Goal: Information Seeking & Learning: Learn about a topic

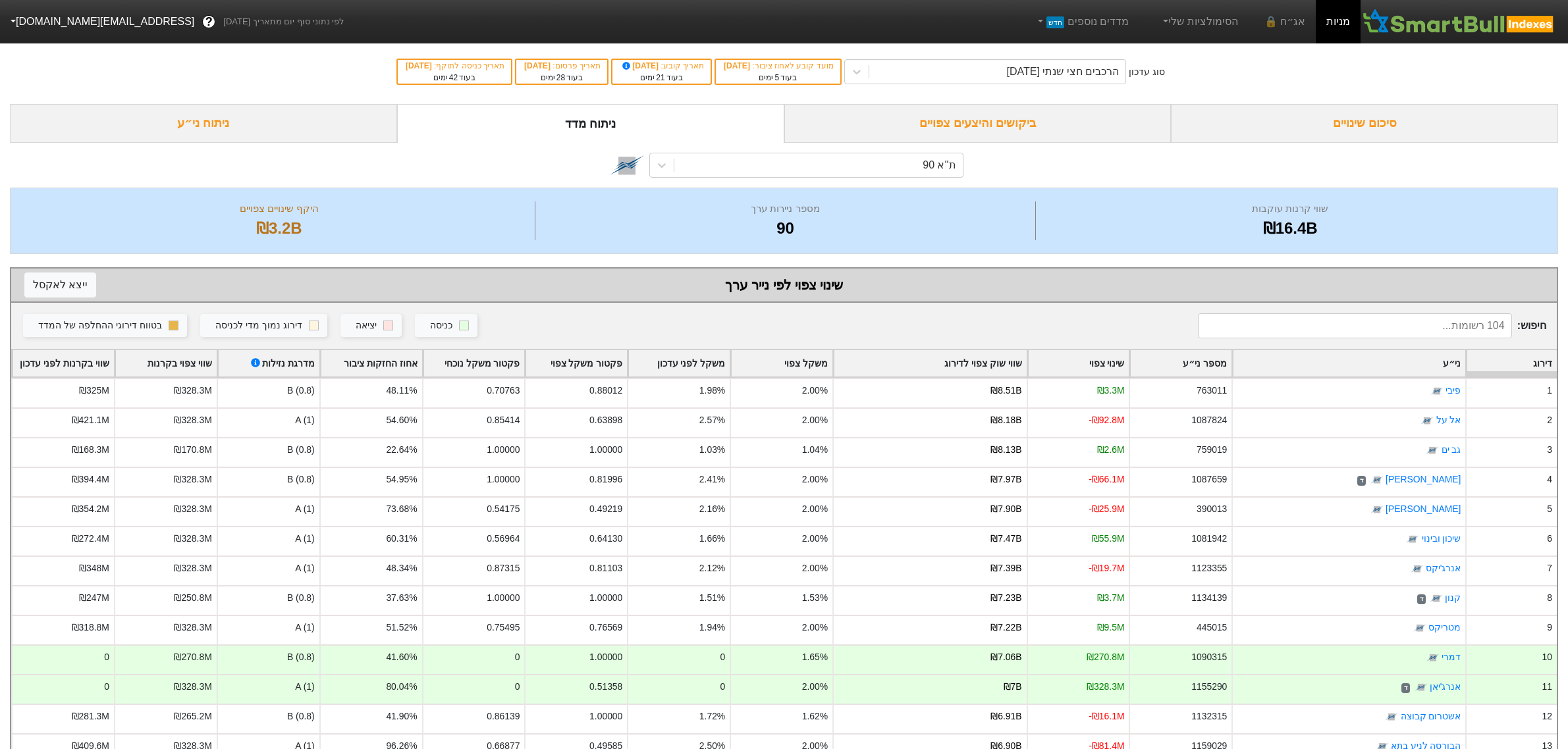
click at [1341, 123] on div "סיכום שינויים" at bounding box center [1364, 124] width 387 height 39
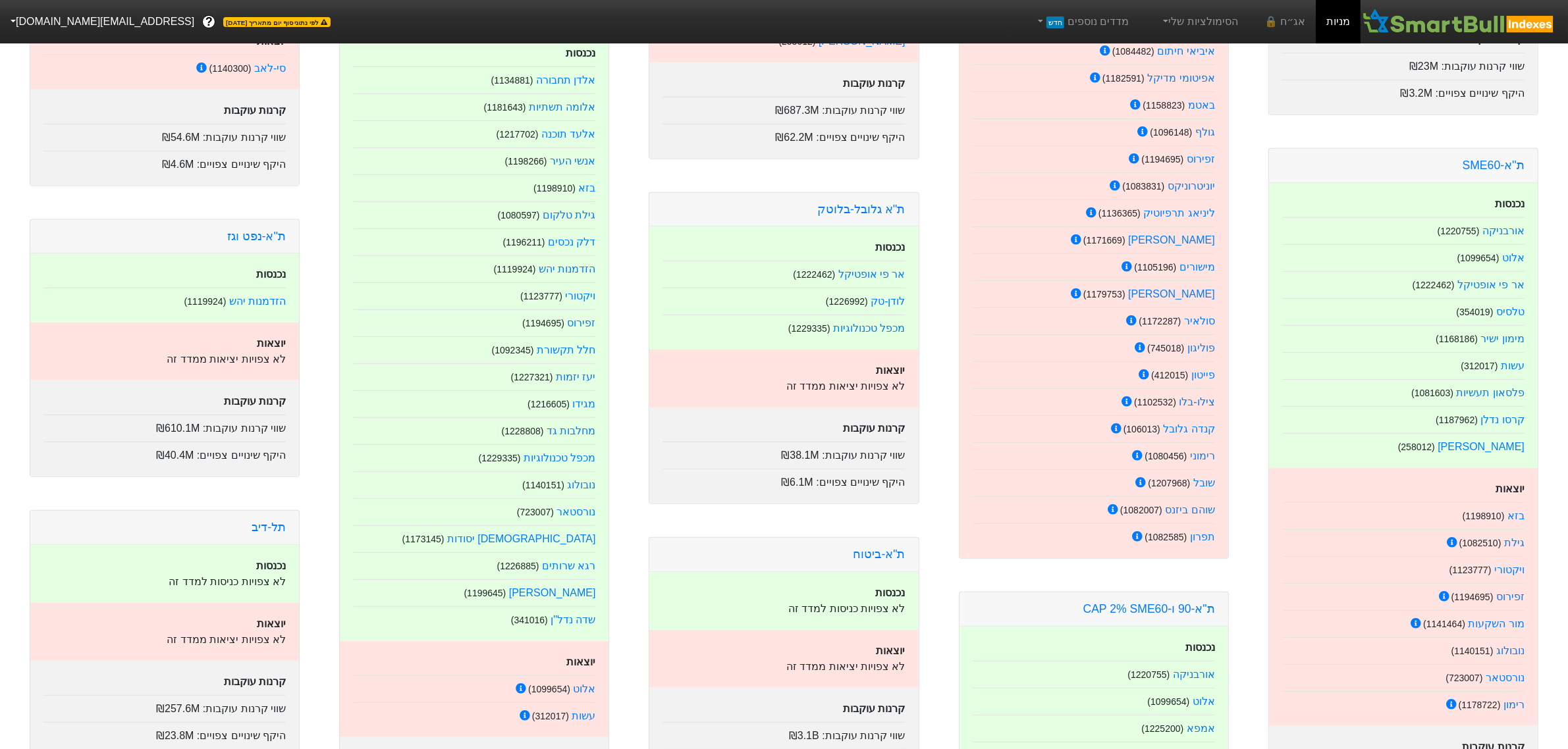
scroll to position [905, 0]
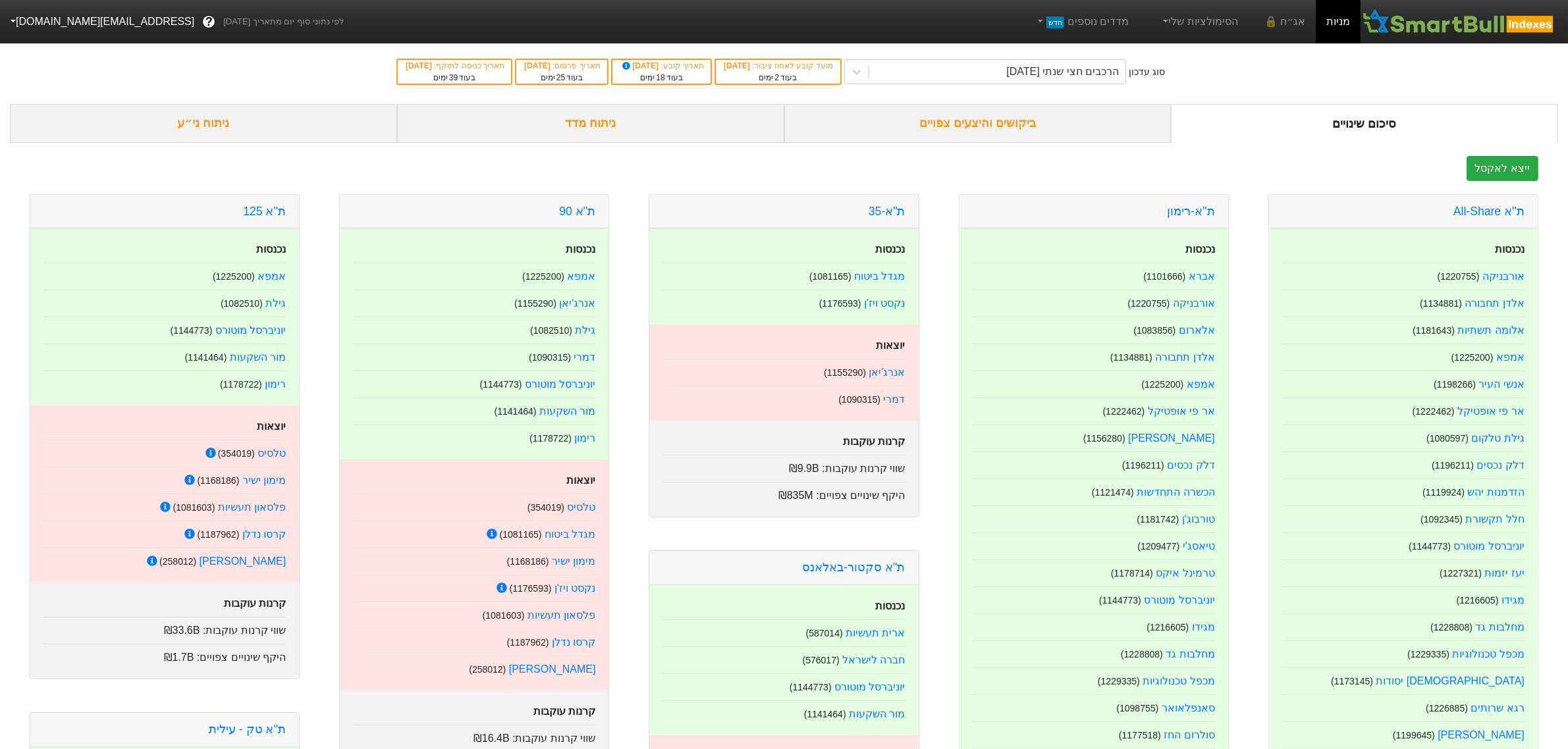
click at [221, 123] on div "ניתוח ני״ע" at bounding box center [203, 124] width 387 height 39
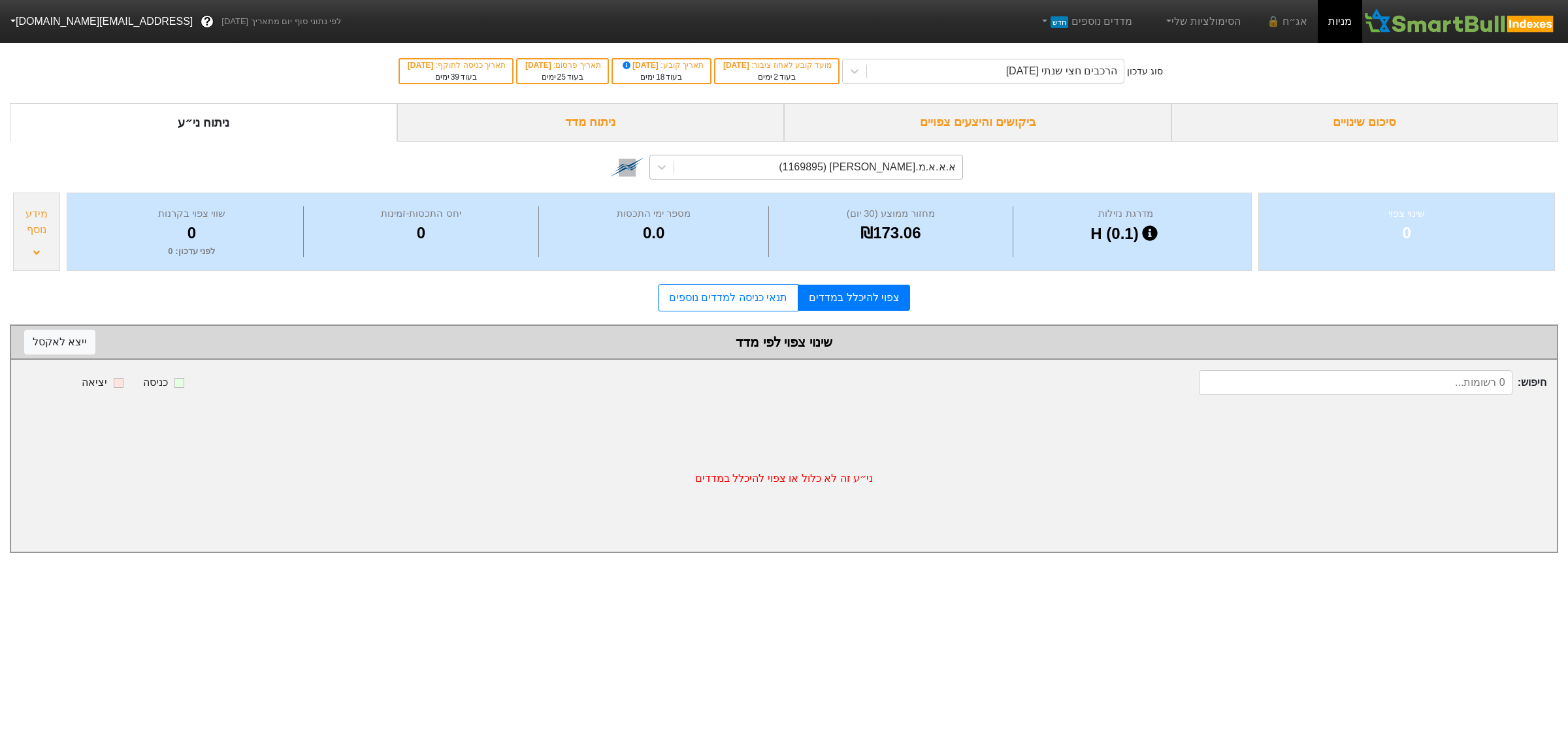
click at [879, 162] on div "א.א.א.מ.[PERSON_NAME] (1169895)" at bounding box center [867, 167] width 177 height 15
type input "ויתניה"
click at [893, 195] on div "ויתניה (1109966)" at bounding box center [806, 194] width 314 height 26
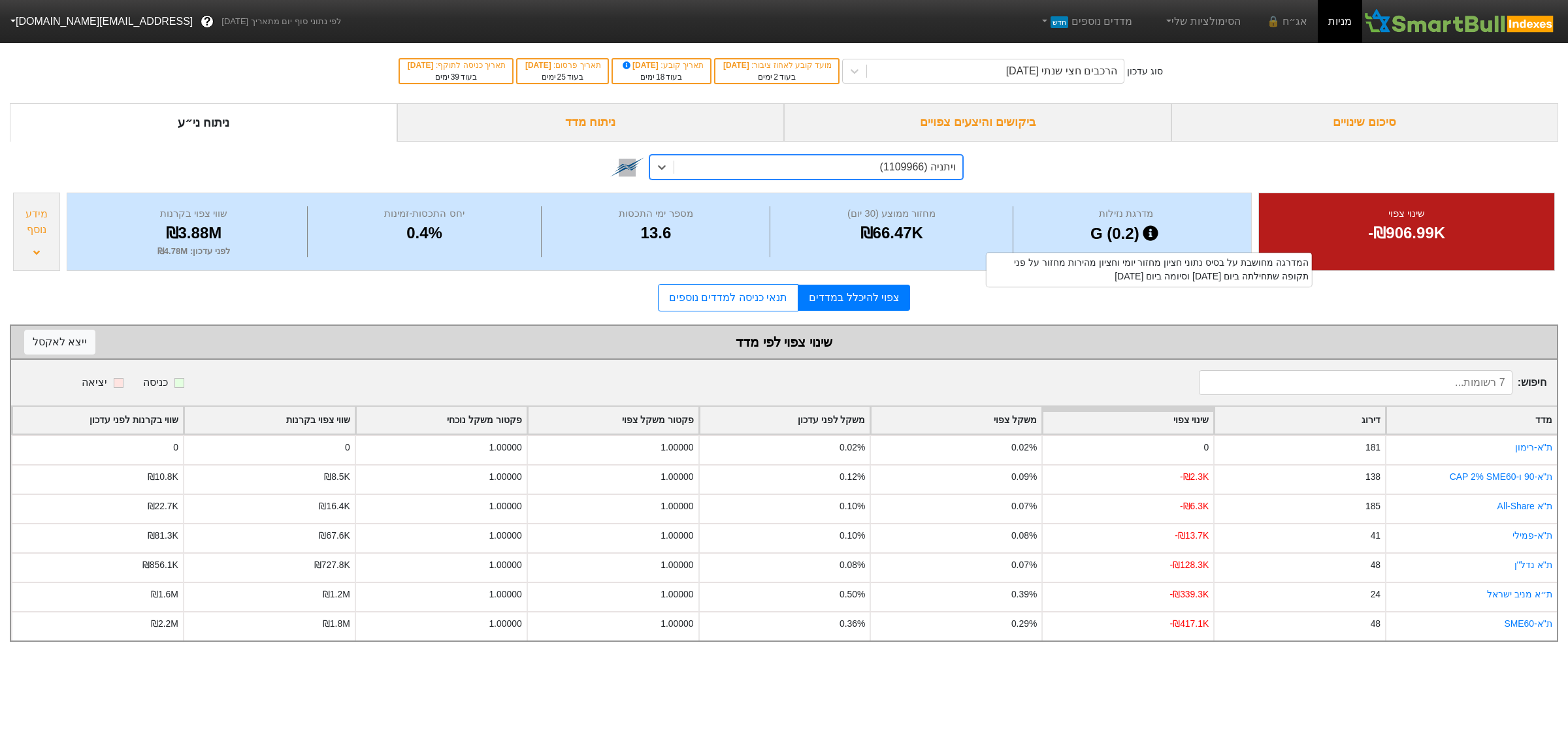
click at [1148, 234] on icon at bounding box center [1150, 233] width 15 height 15
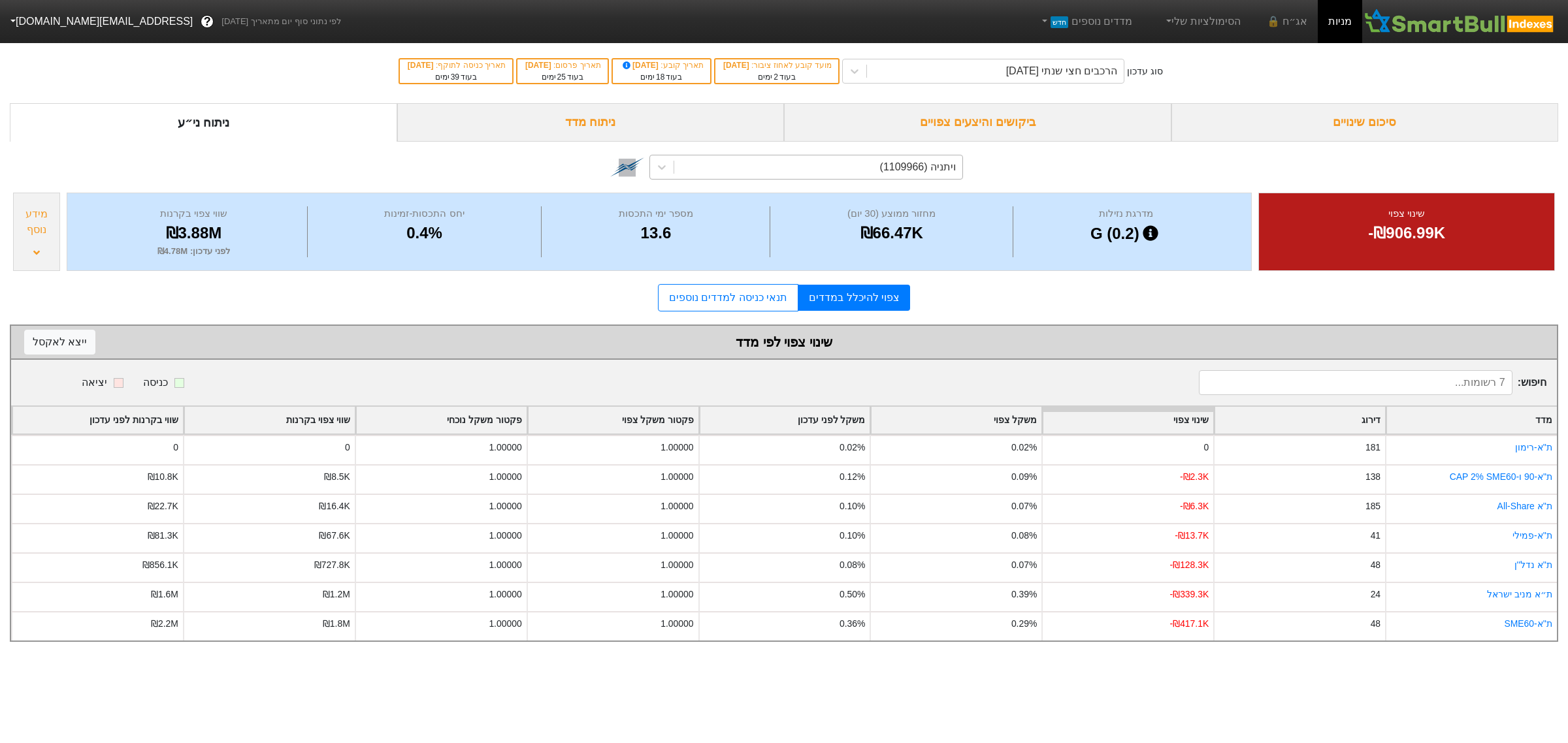
click at [41, 253] on div "מידע נוסף" at bounding box center [36, 231] width 47 height 78
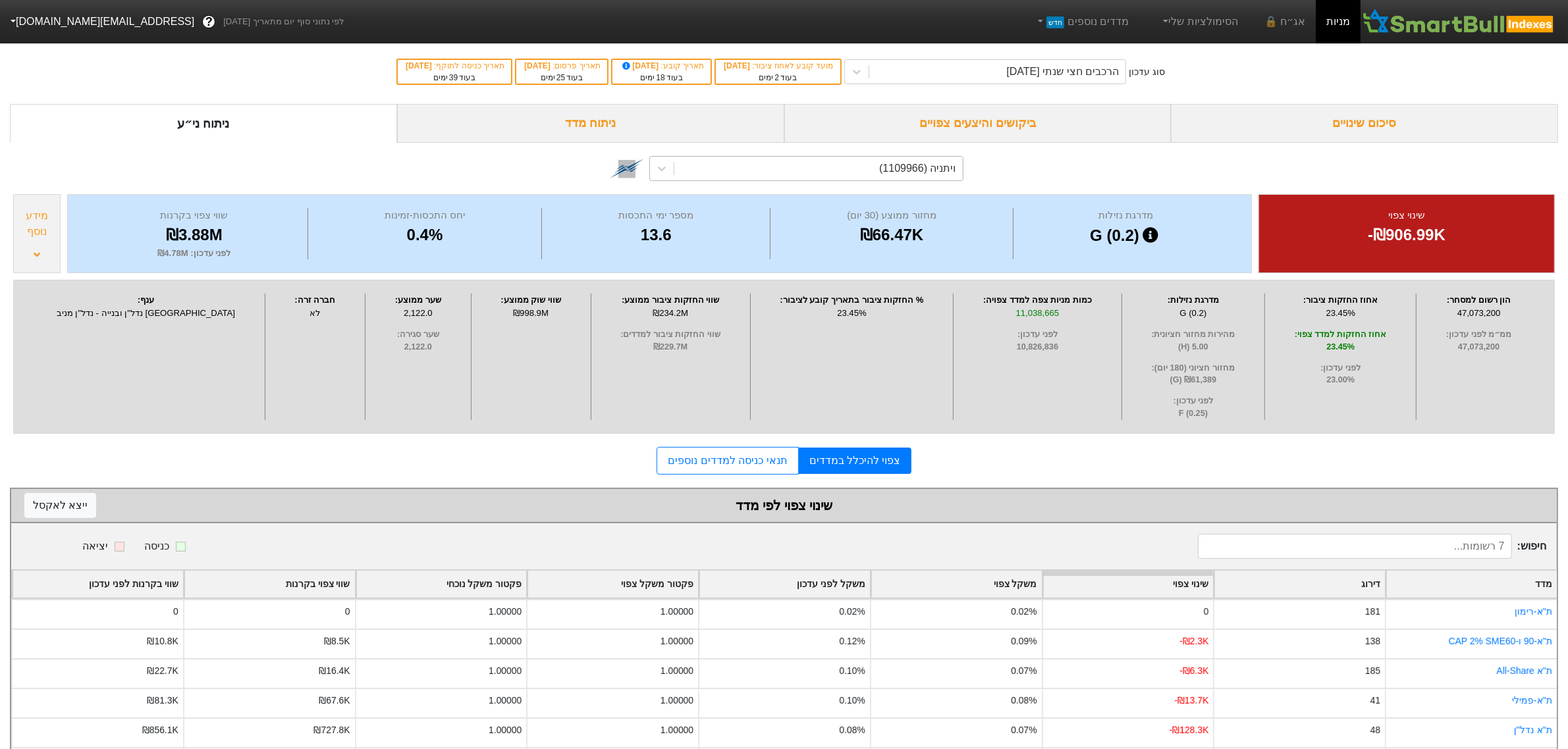
click at [41, 255] on div "מידע נוסף" at bounding box center [36, 233] width 48 height 79
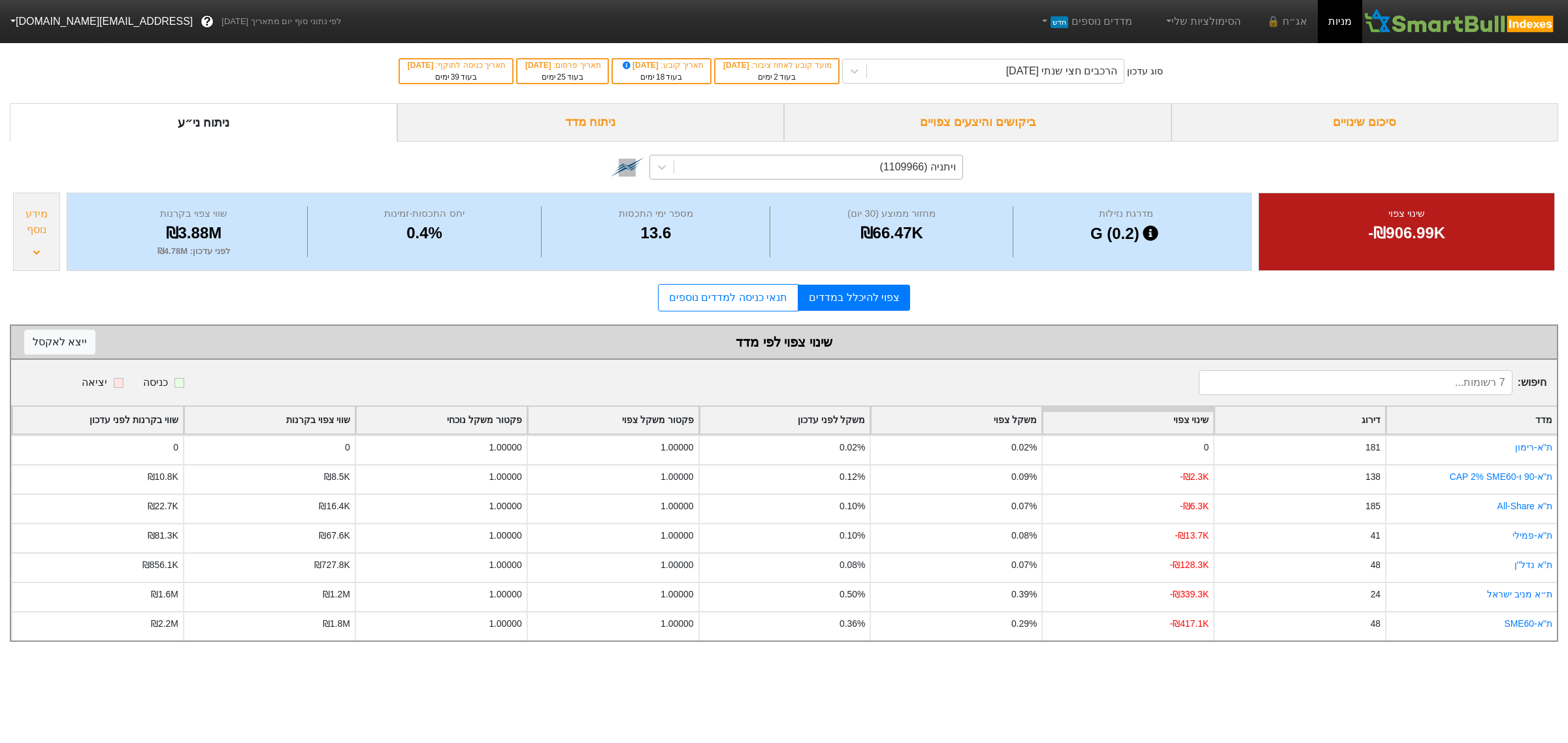
click at [1317, 112] on div "סיכום שינויים" at bounding box center [1365, 123] width 387 height 39
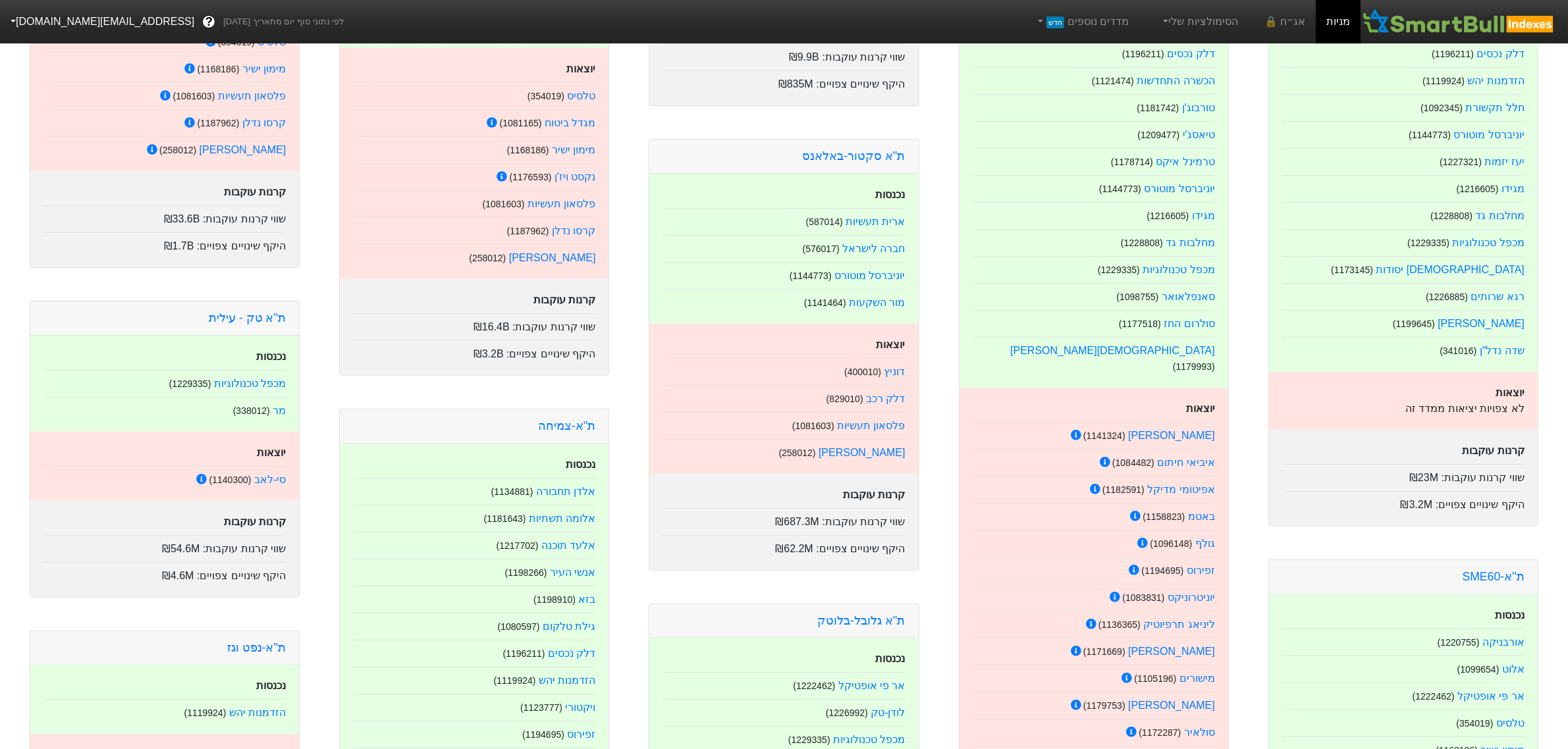
scroll to position [823, 0]
